Goal: Book appointment/travel/reservation

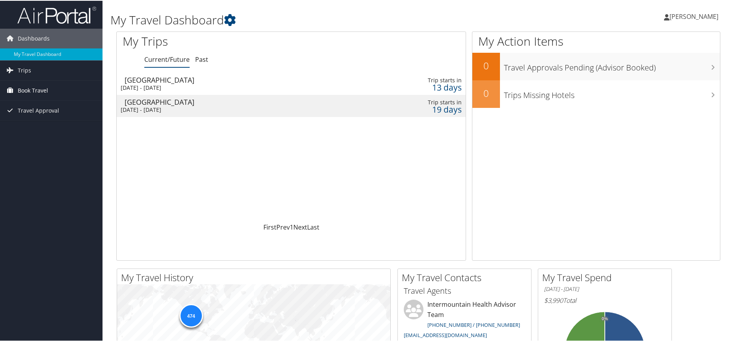
click at [33, 93] on span "Book Travel" at bounding box center [33, 90] width 30 height 20
click at [32, 92] on span "Book Travel" at bounding box center [33, 90] width 30 height 20
click at [37, 87] on span "Book Travel" at bounding box center [33, 90] width 30 height 20
click at [51, 126] on link "Book/Manage Online Trips" at bounding box center [51, 129] width 102 height 12
